Goal: Information Seeking & Learning: Learn about a topic

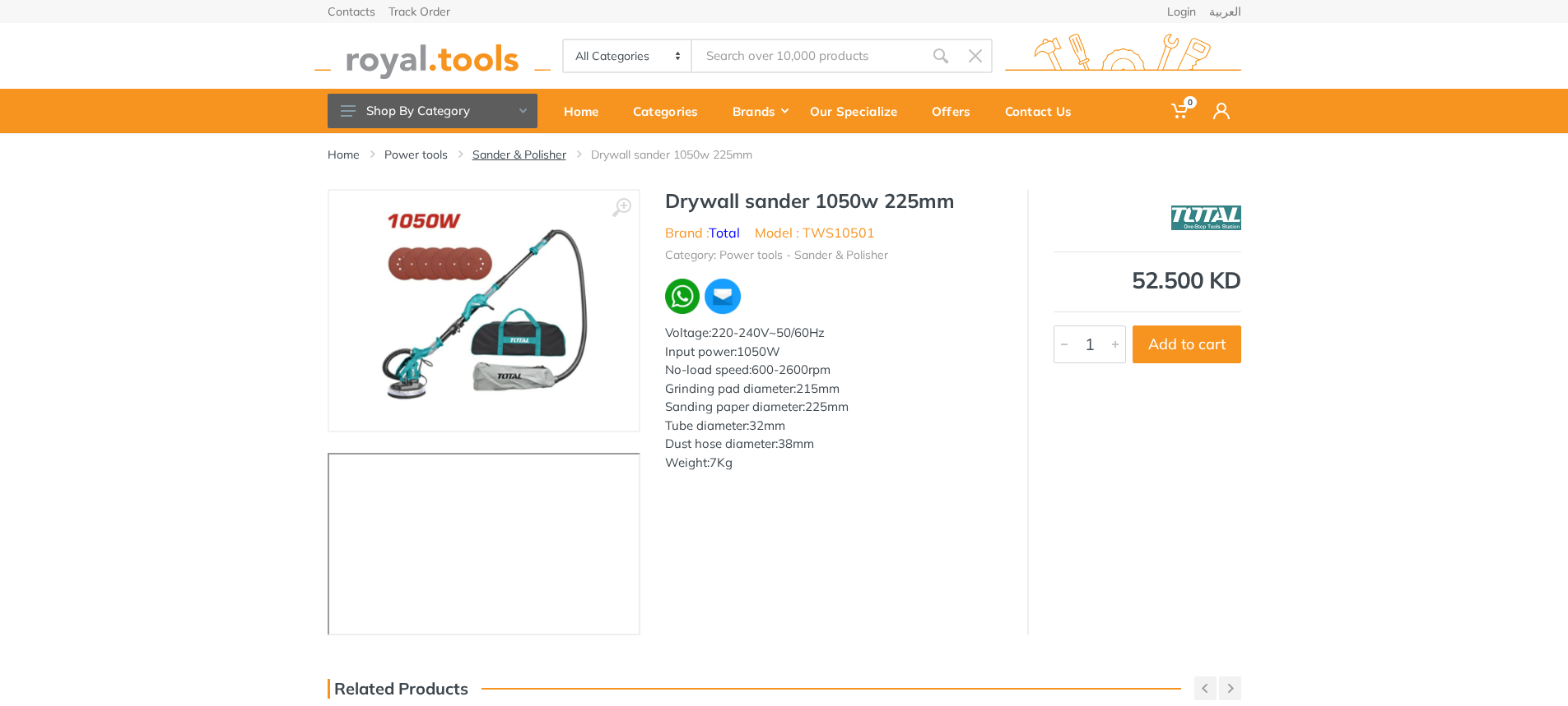
click at [535, 154] on link "Sander & Polisher" at bounding box center [520, 155] width 94 height 17
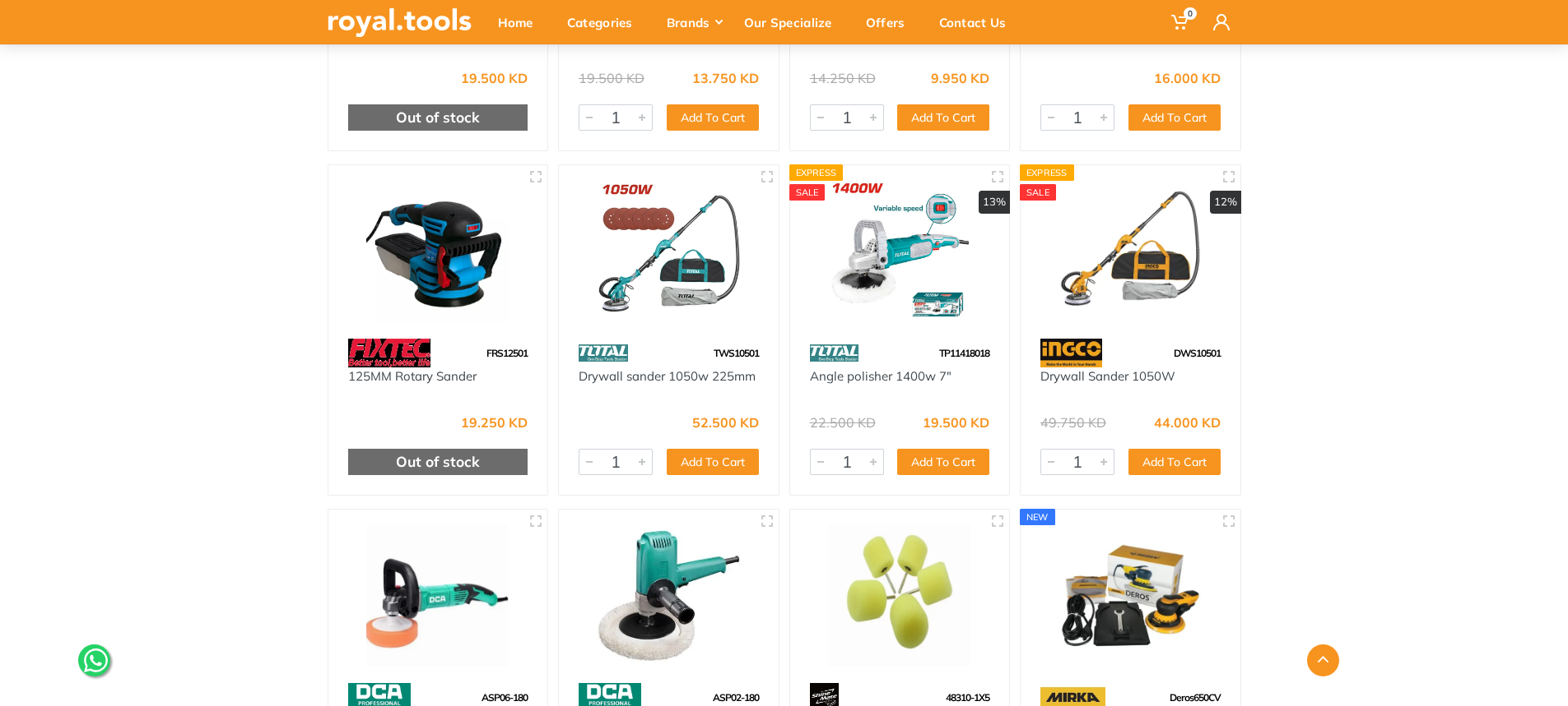
scroll to position [6004, 0]
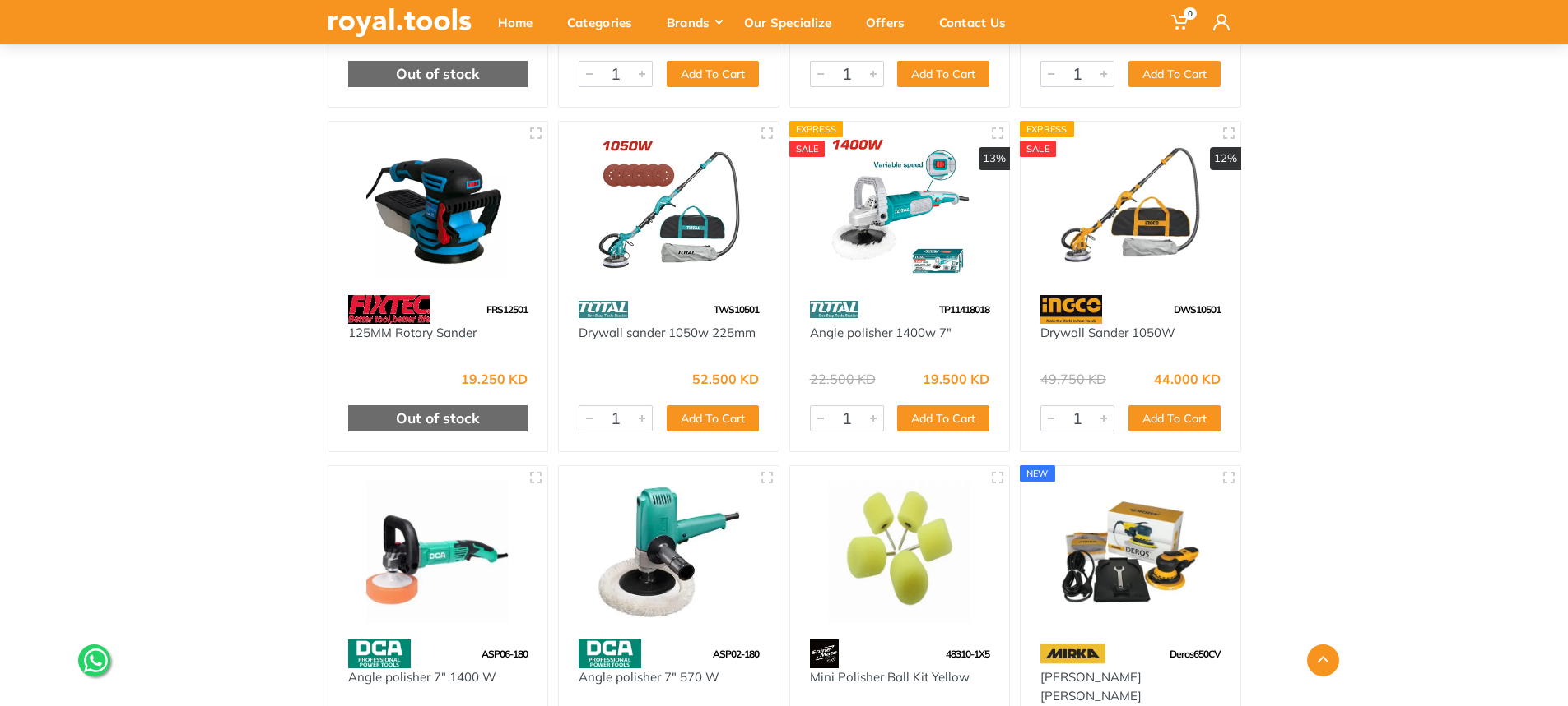
click at [1032, 324] on div "Drywall Sander 1050W" at bounding box center [1130, 342] width 220 height 37
drag, startPoint x: 1032, startPoint y: 316, endPoint x: 1066, endPoint y: 315, distance: 34.0
click at [1066, 324] on div "Drywall Sander 1050W" at bounding box center [1130, 342] width 220 height 37
click at [1118, 240] on img at bounding box center [1130, 207] width 190 height 143
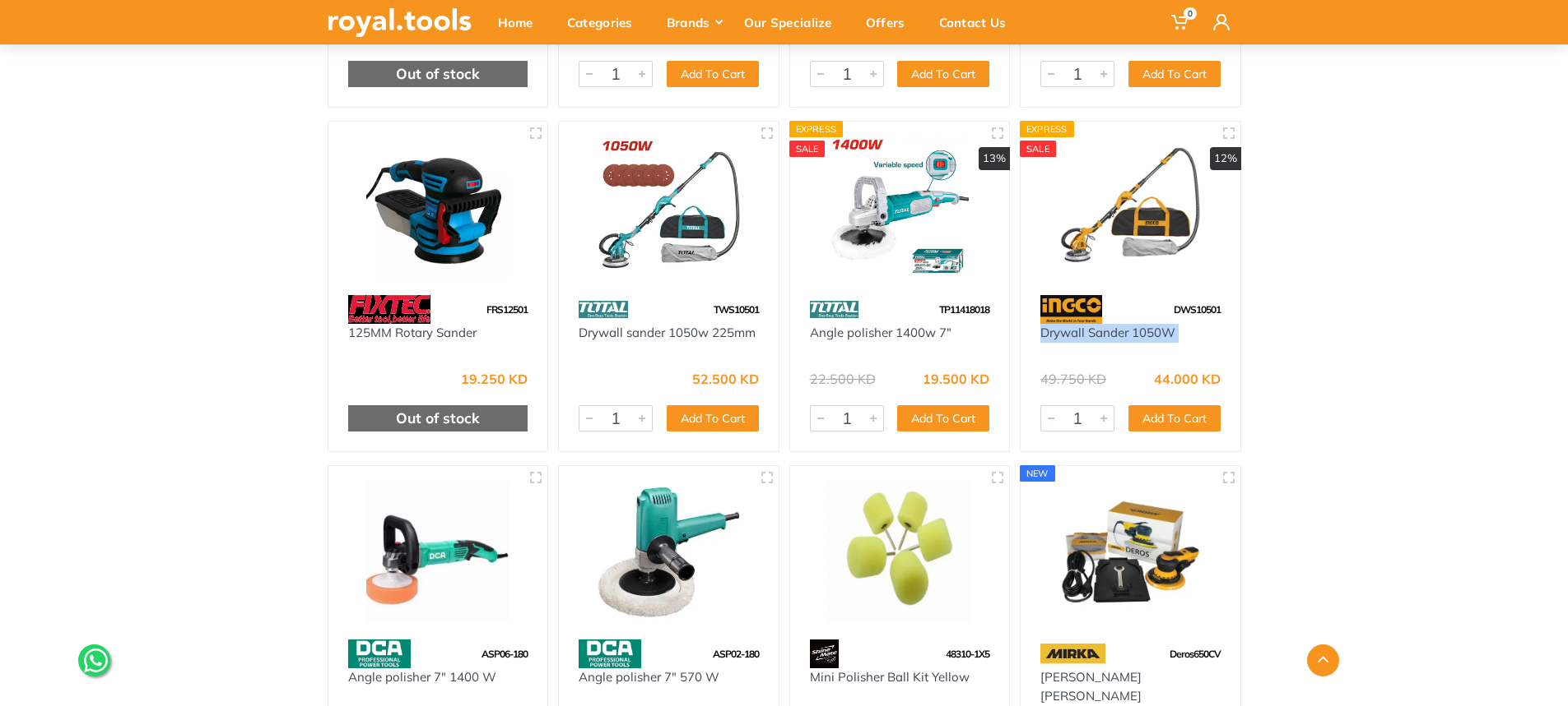
click at [1118, 240] on img at bounding box center [1130, 207] width 190 height 143
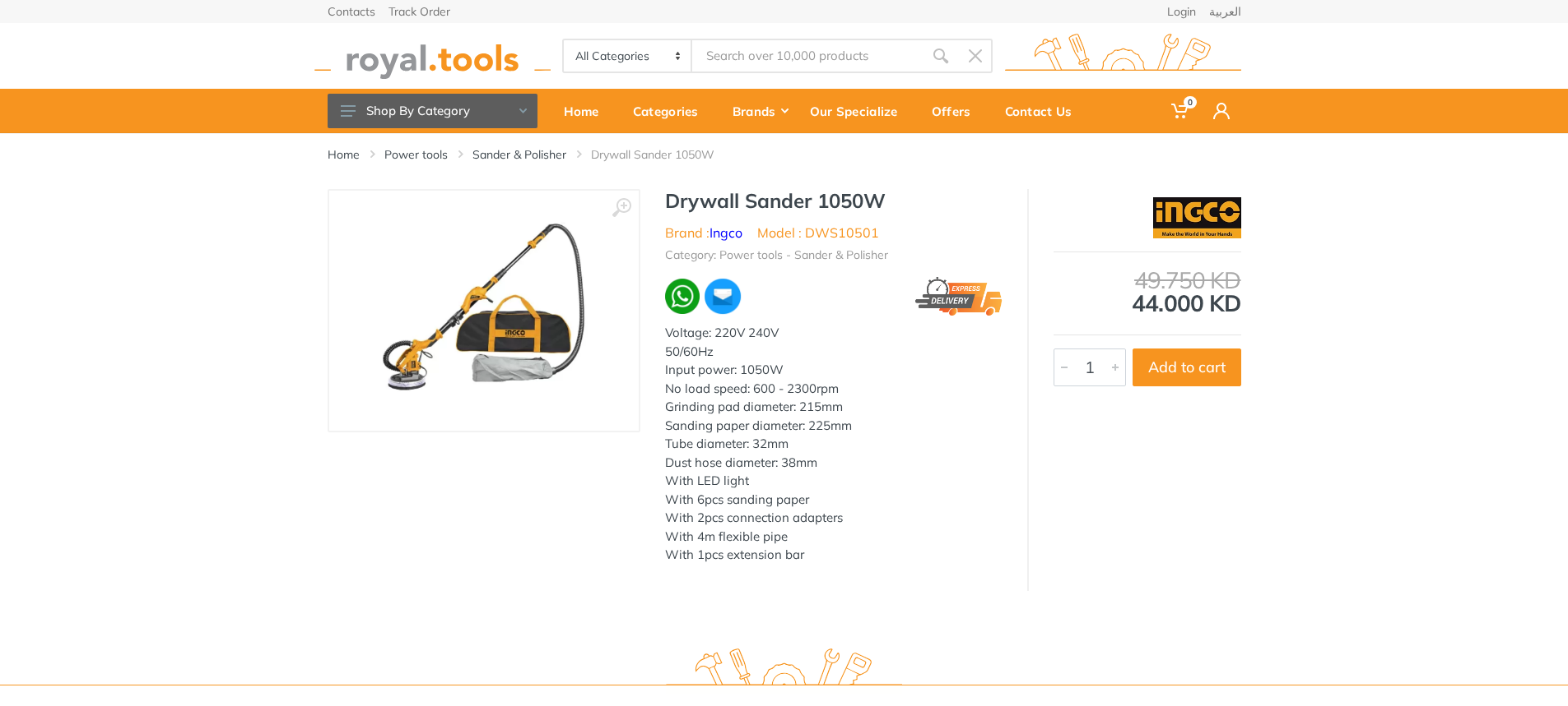
click at [496, 336] on img at bounding box center [484, 311] width 208 height 207
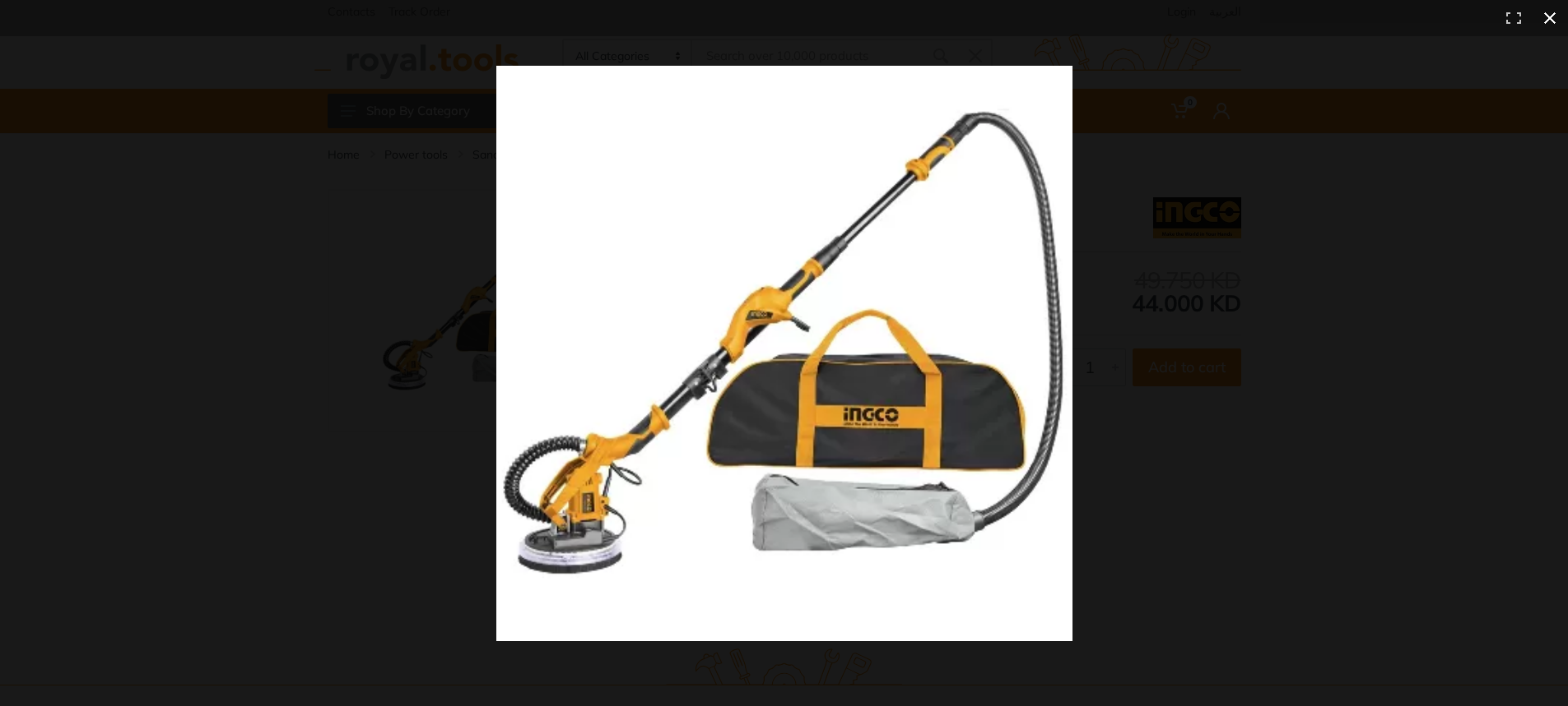
click at [1219, 446] on div at bounding box center [1207, 386] width 1423 height 641
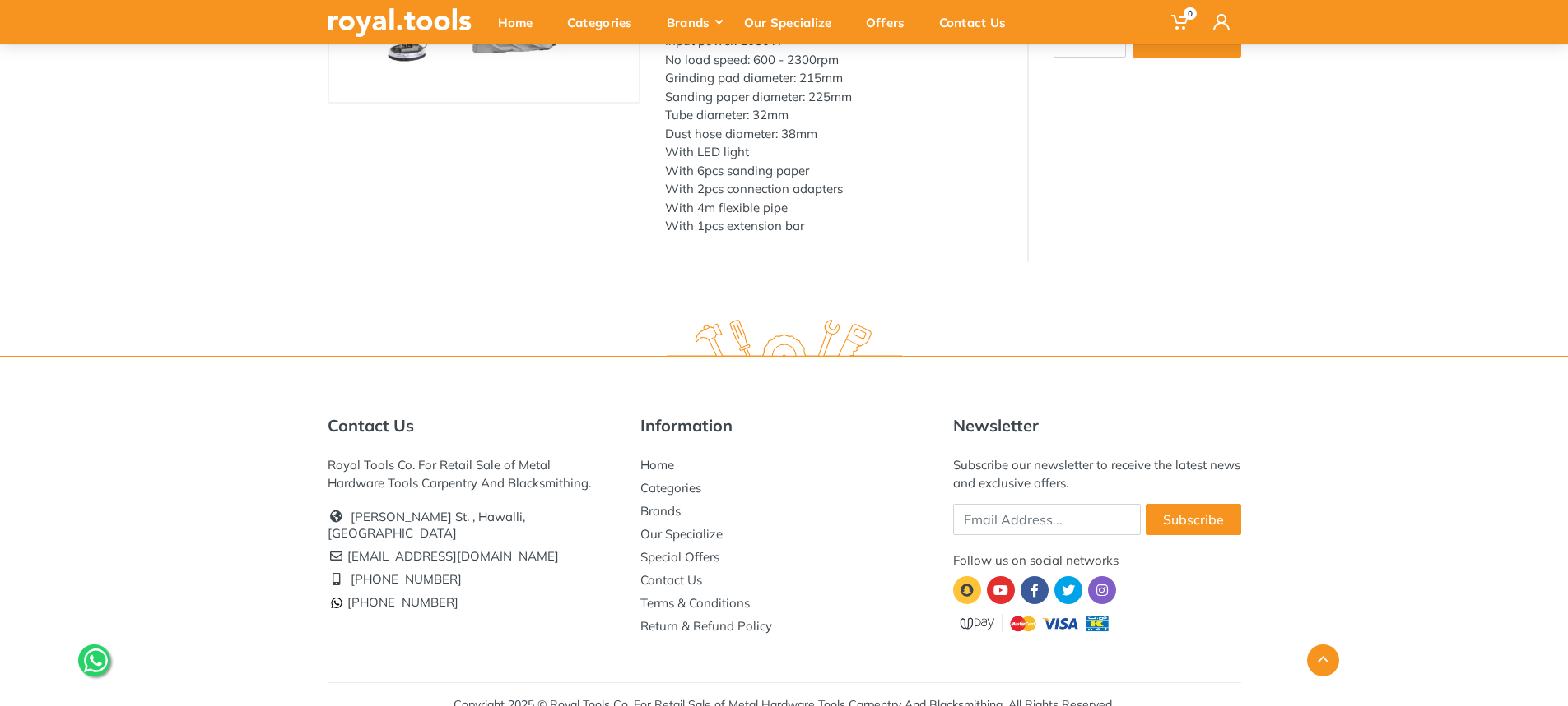
scroll to position [349, 0]
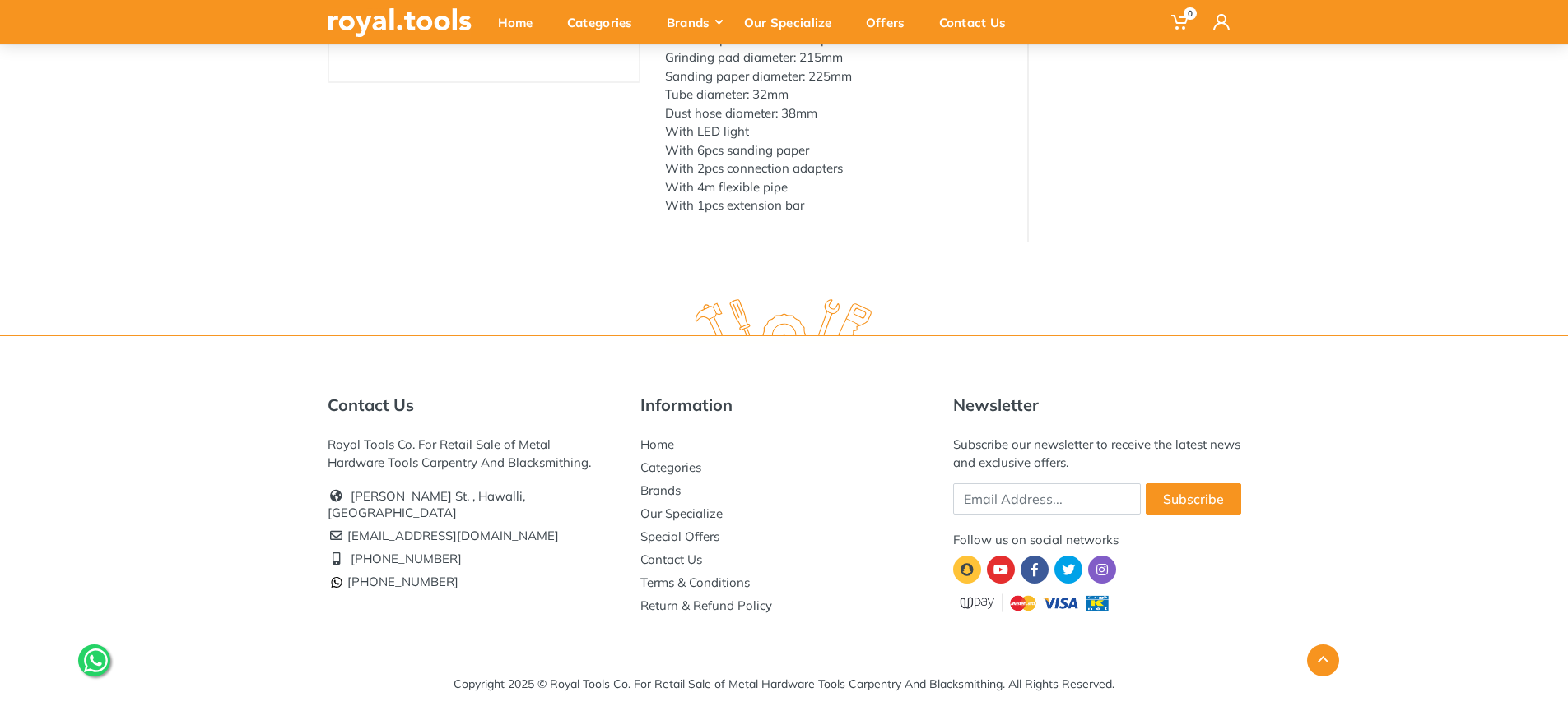
click at [683, 559] on link "Contact Us" at bounding box center [672, 560] width 62 height 16
